Goal: Transaction & Acquisition: Purchase product/service

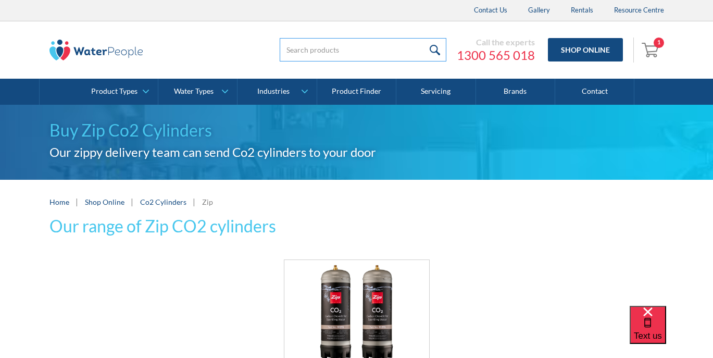
click at [303, 52] on input "search" at bounding box center [363, 49] width 167 height 23
type input "billi co2"
click at [436, 49] on input "submit" at bounding box center [435, 49] width 22 height 23
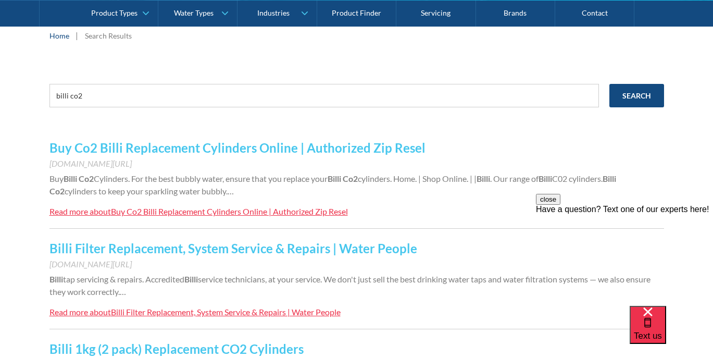
click at [216, 214] on div "Buy Co2 Billi Replacement Cylinders Online | Authorized Zip Resel" at bounding box center [229, 211] width 237 height 10
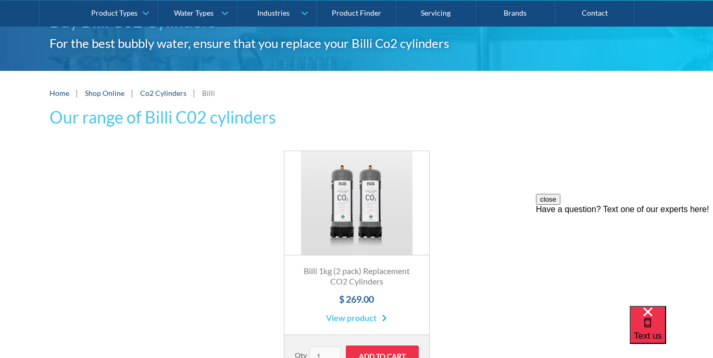
scroll to position [107, 0]
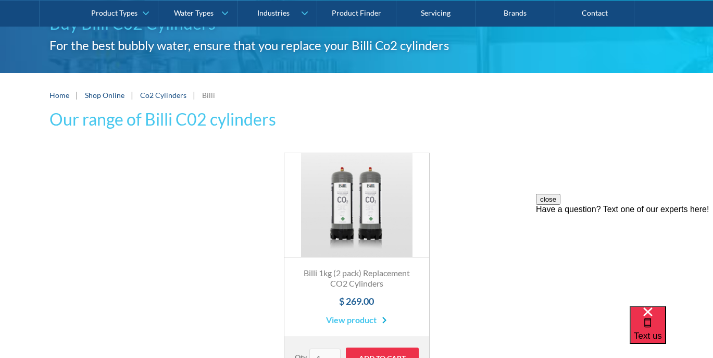
click at [214, 117] on h3 "Our range of Billi C02 cylinders" at bounding box center [162, 119] width 227 height 25
click at [169, 95] on link "Co2 Cylinders" at bounding box center [163, 95] width 46 height 9
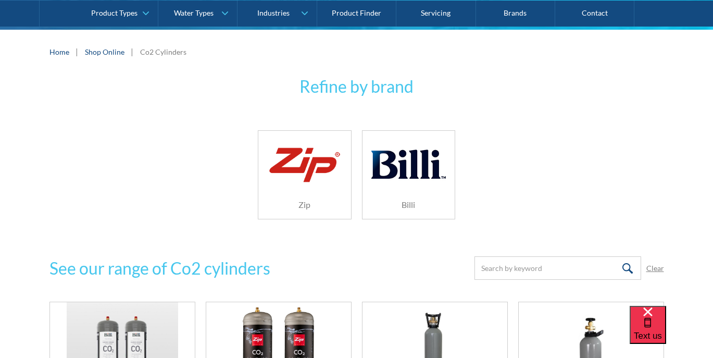
scroll to position [189, 0]
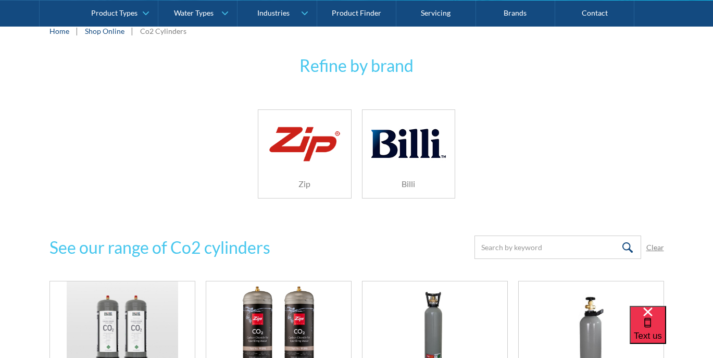
click at [416, 153] on img at bounding box center [408, 143] width 74 height 49
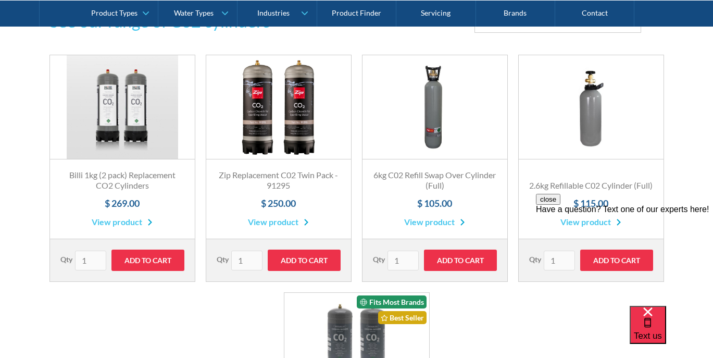
scroll to position [416, 0]
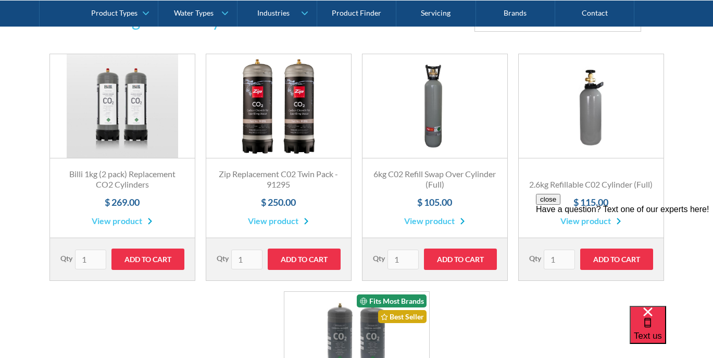
click at [590, 122] on link "Fits Most Brands Best Seller" at bounding box center [591, 106] width 145 height 104
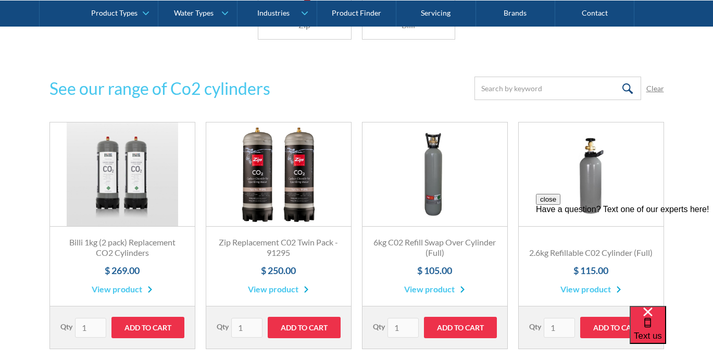
scroll to position [347, 0]
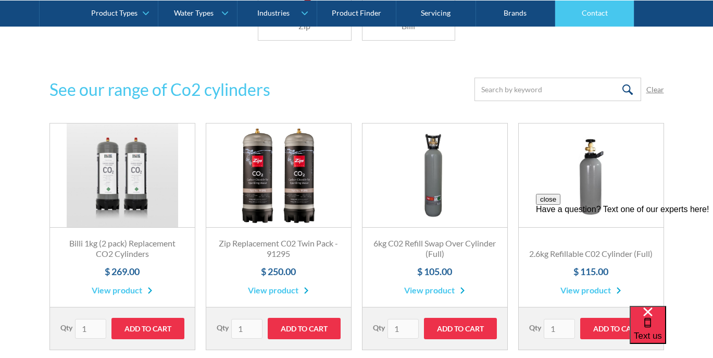
click at [597, 19] on link "Contact" at bounding box center [594, 13] width 79 height 26
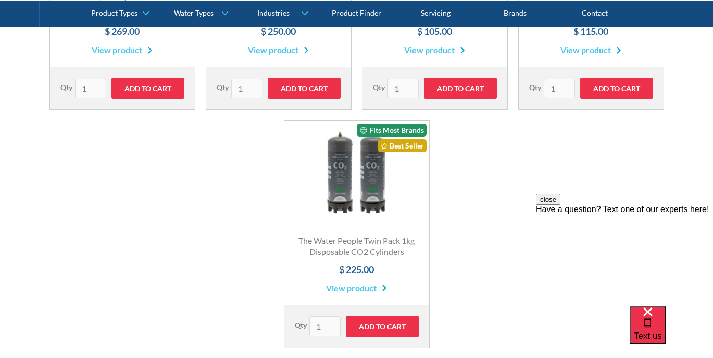
scroll to position [588, 0]
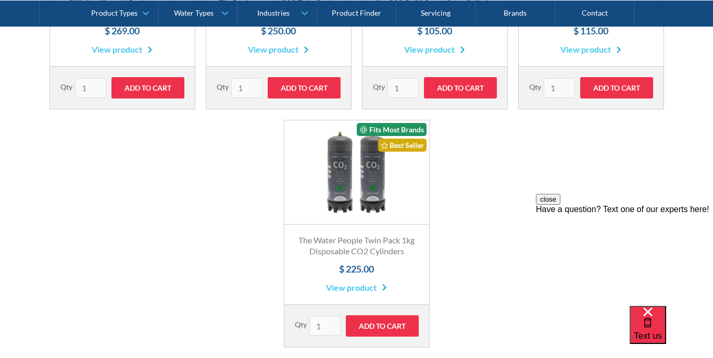
click at [342, 283] on link "View product" at bounding box center [356, 287] width 61 height 13
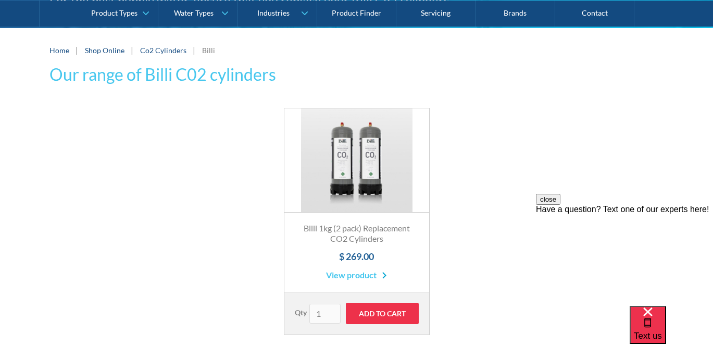
scroll to position [127, 0]
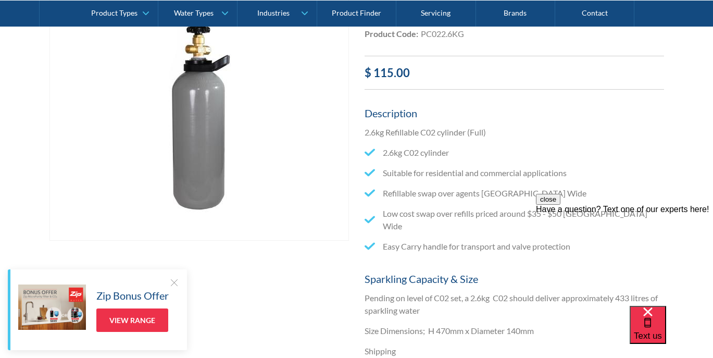
scroll to position [252, 0]
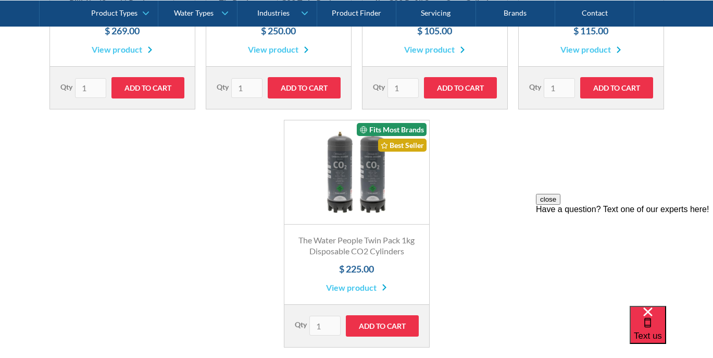
scroll to position [596, 0]
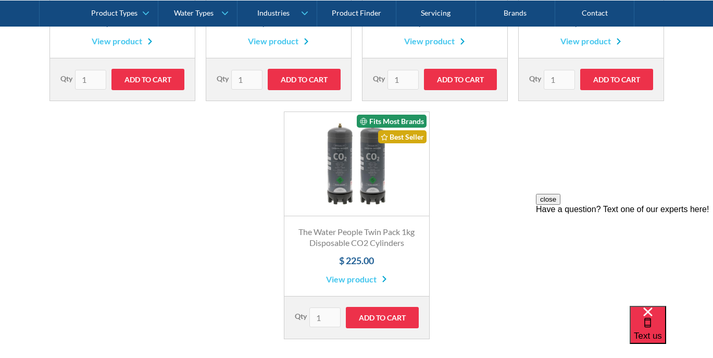
click at [368, 179] on link "Fits Most Brands Best Seller" at bounding box center [356, 164] width 145 height 104
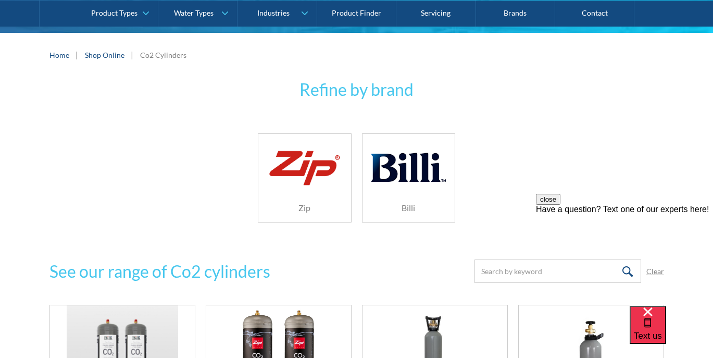
scroll to position [165, 0]
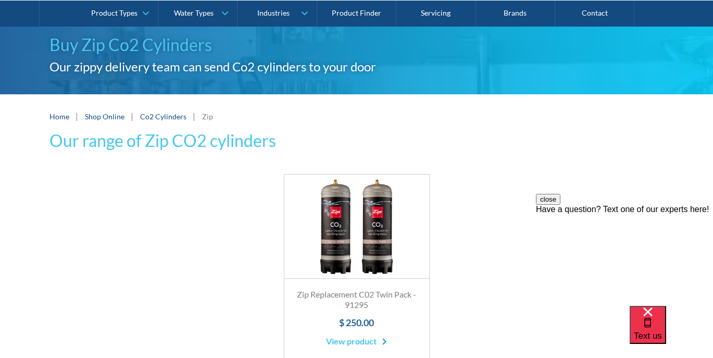
click at [168, 119] on link "Co2 Cylinders" at bounding box center [163, 116] width 46 height 9
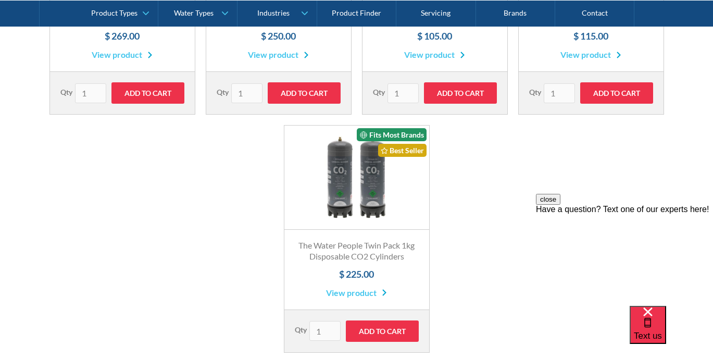
scroll to position [579, 0]
